Goal: Navigation & Orientation: Go to known website

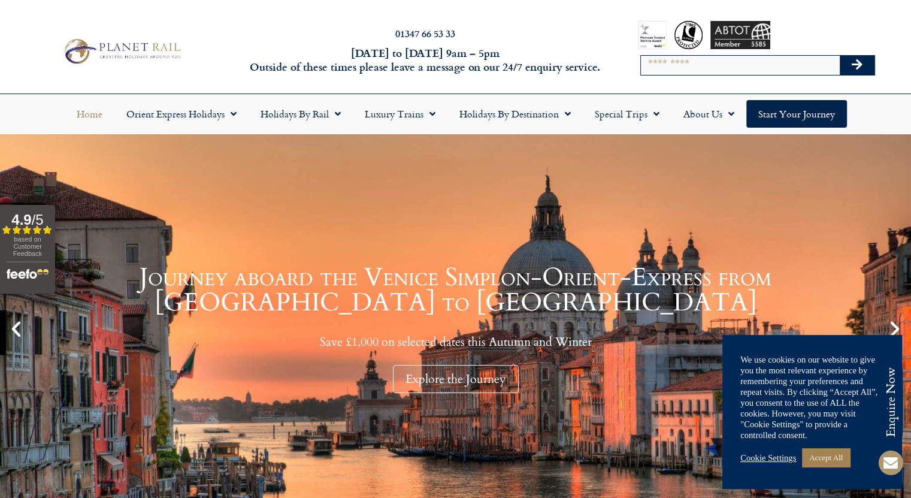
click at [880, 308] on link "Journey aboard the Venice Simplon-Orient-Express from Paris to Venice Save £1,0…" at bounding box center [455, 328] width 911 height 389
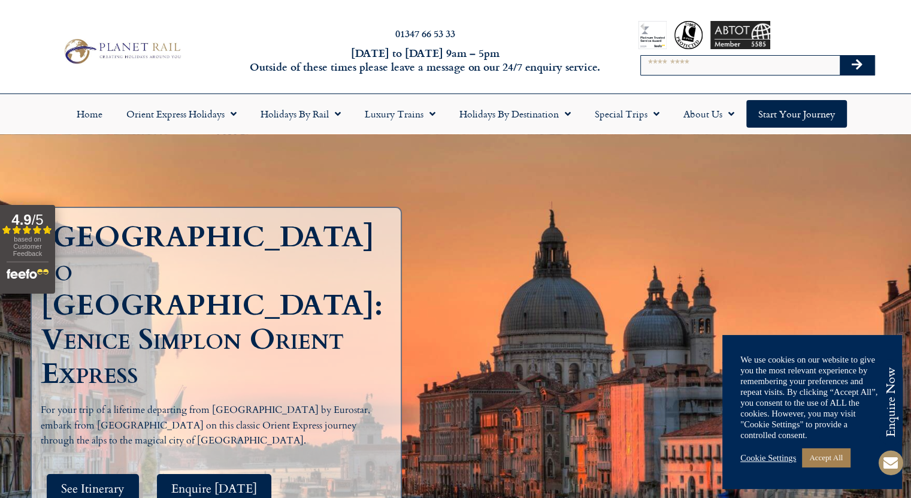
click at [98, 43] on img at bounding box center [121, 51] width 125 height 31
